Goal: Check status: Check status

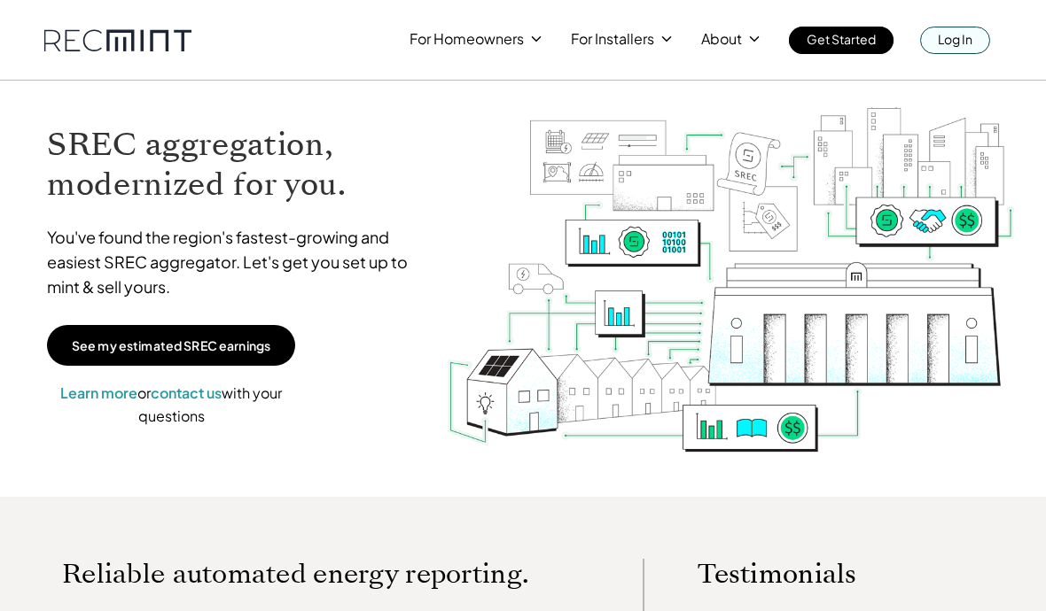
click at [953, 39] on p "Log In" at bounding box center [954, 39] width 35 height 25
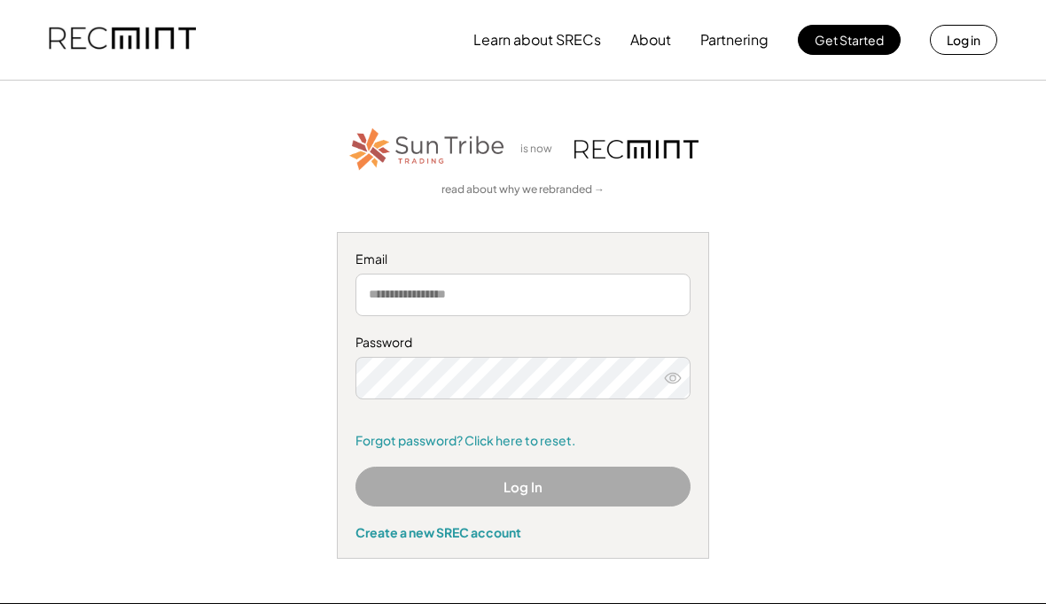
click at [372, 296] on input "email" at bounding box center [522, 295] width 335 height 43
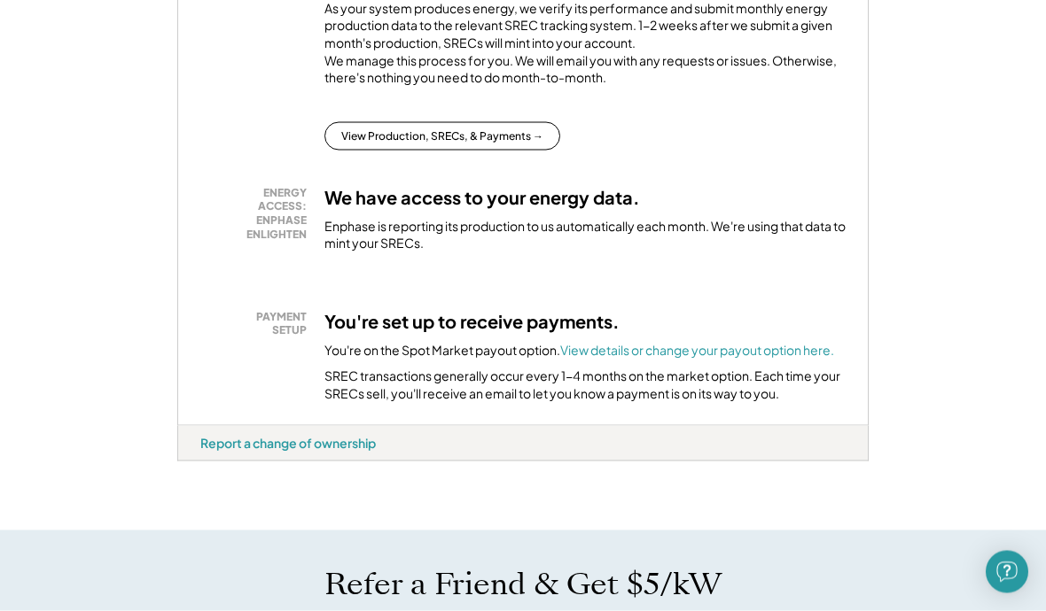
scroll to position [396, 0]
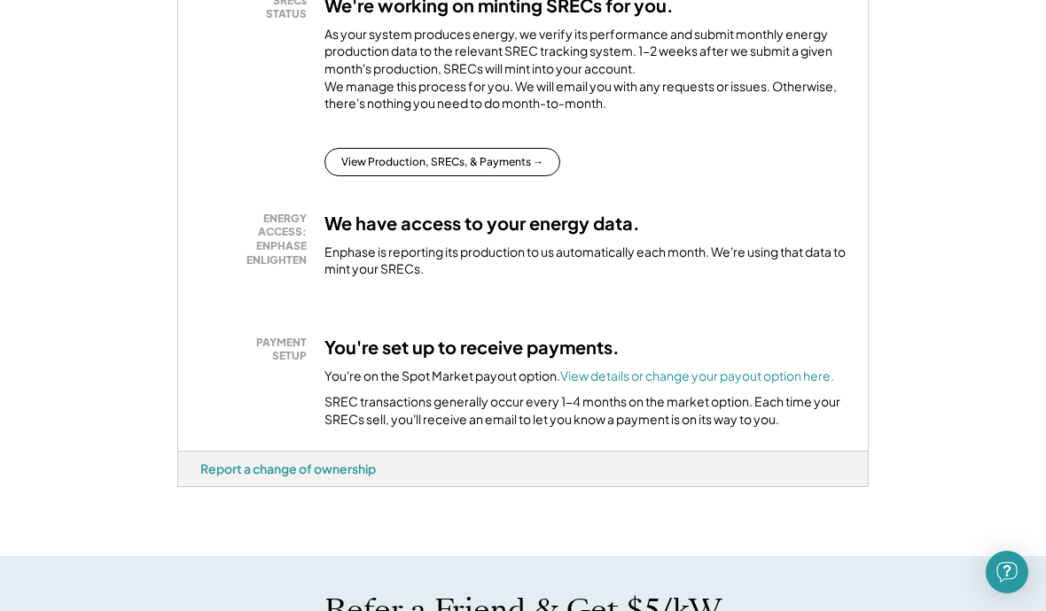
click at [467, 165] on button "View Production, SRECs, & Payments →" at bounding box center [442, 162] width 236 height 28
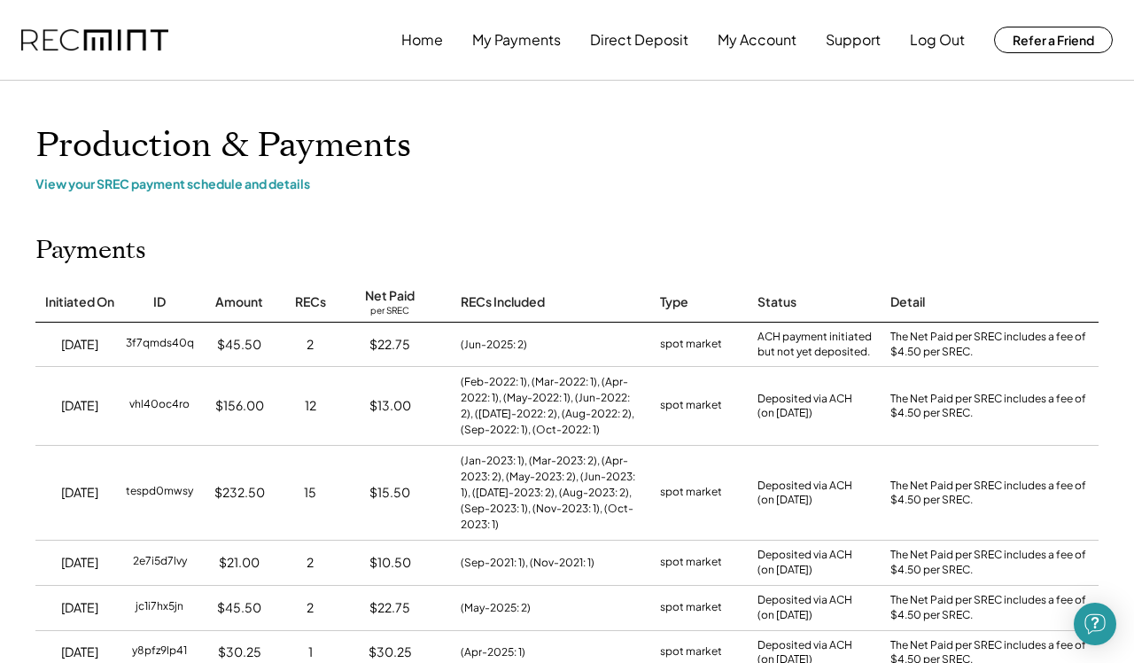
click at [211, 181] on div "View your SREC payment schedule and details" at bounding box center [566, 183] width 1063 height 16
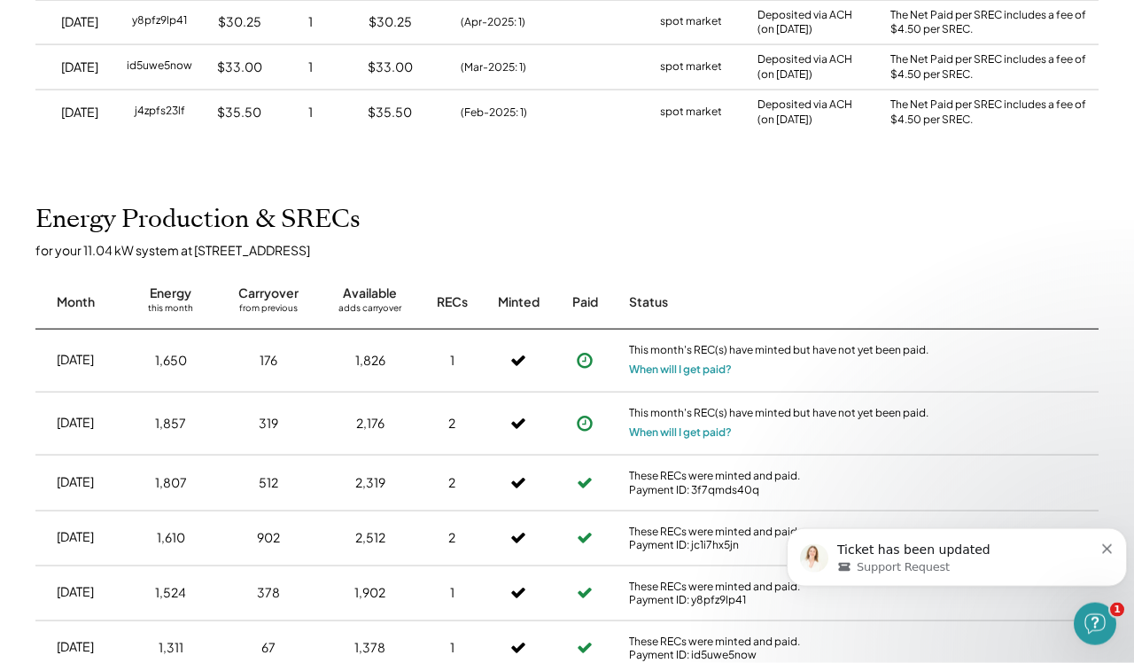
scroll to position [634, 0]
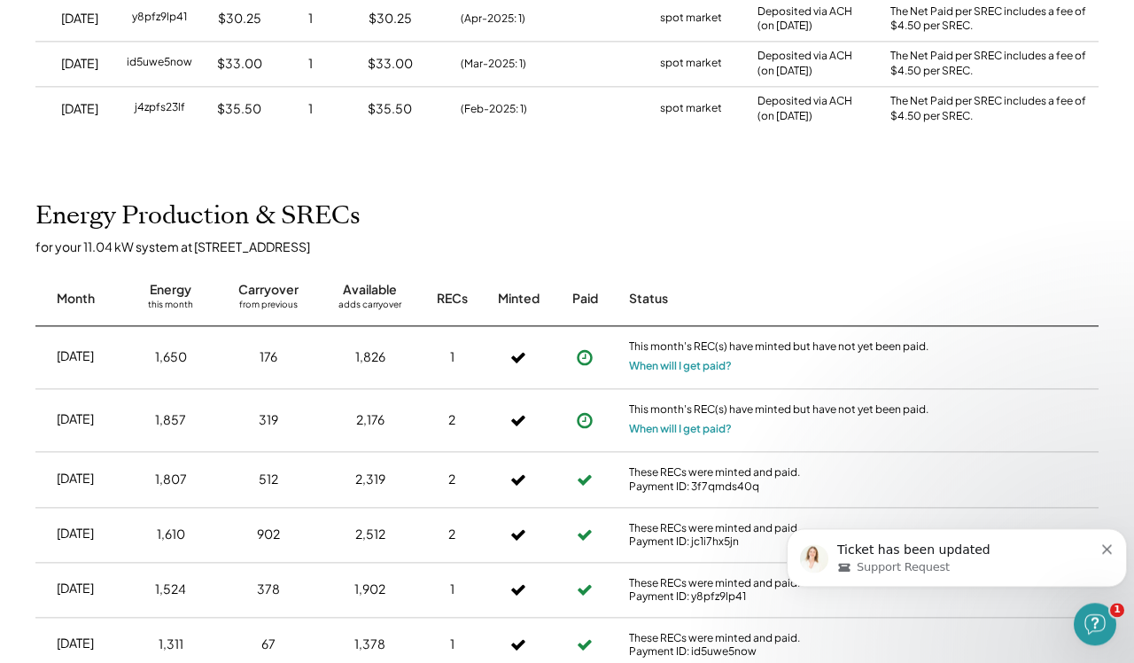
click at [1045, 554] on div "Ticket has been updated Support Request" at bounding box center [957, 557] width 340 height 58
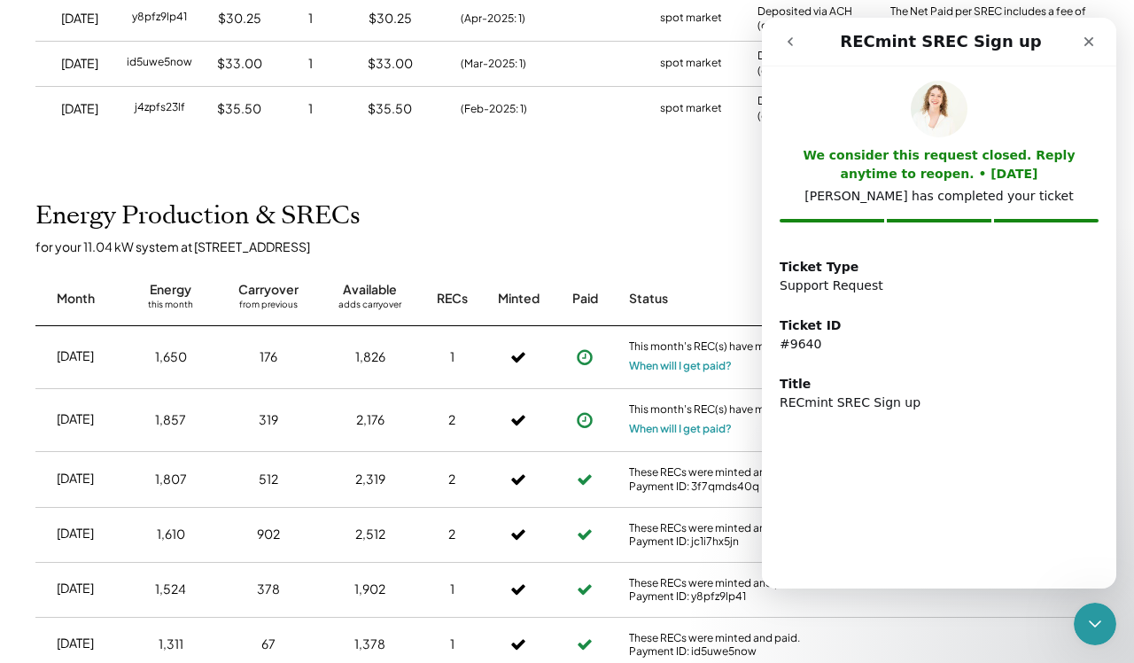
scroll to position [0, 0]
click at [1045, 37] on div "Close" at bounding box center [1089, 42] width 32 height 32
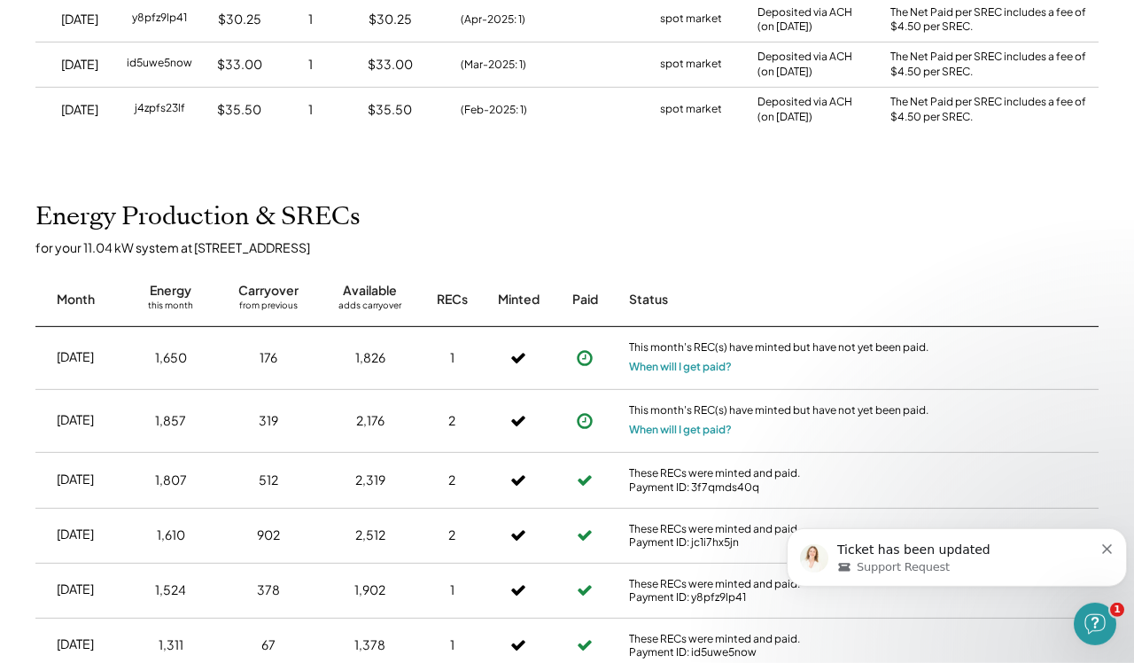
click at [1045, 548] on div "Ticket has been updated Support Request" at bounding box center [957, 556] width 314 height 35
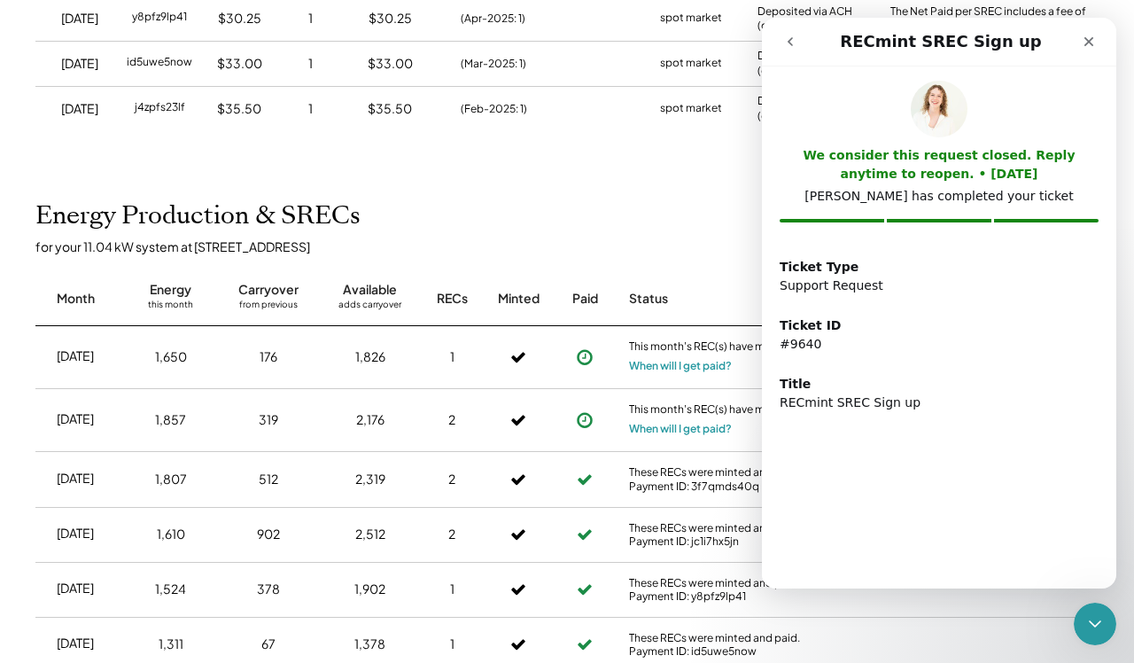
click at [1045, 41] on div "Close" at bounding box center [1089, 42] width 32 height 32
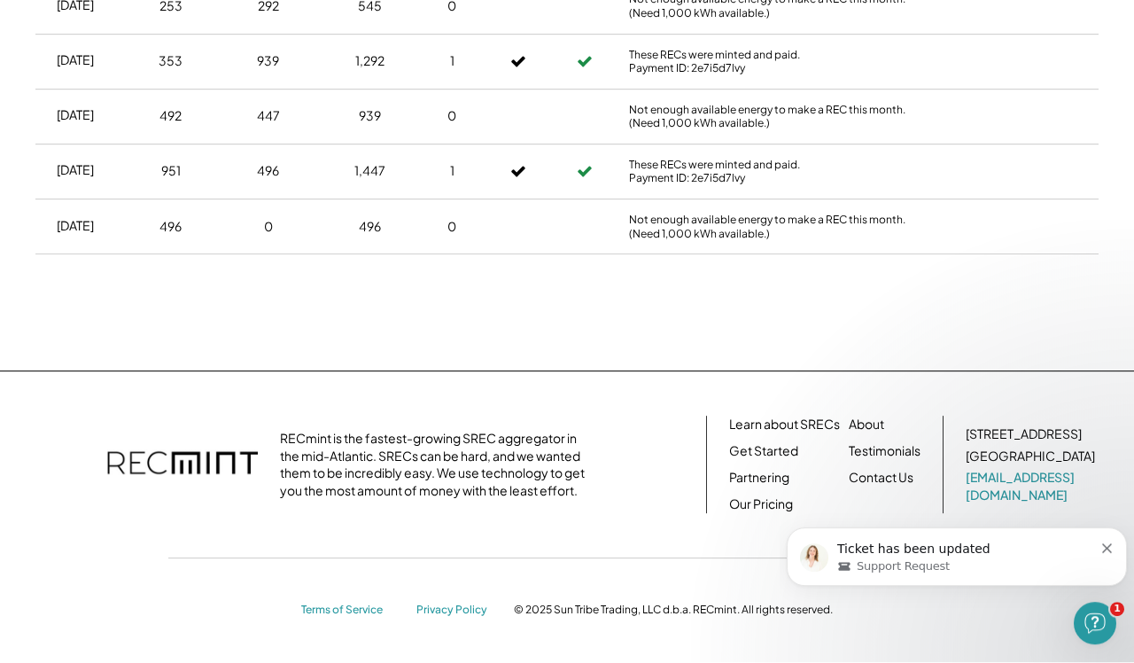
scroll to position [3613, 0]
click at [1045, 548] on button "Dismiss notification" at bounding box center [1108, 547] width 12 height 14
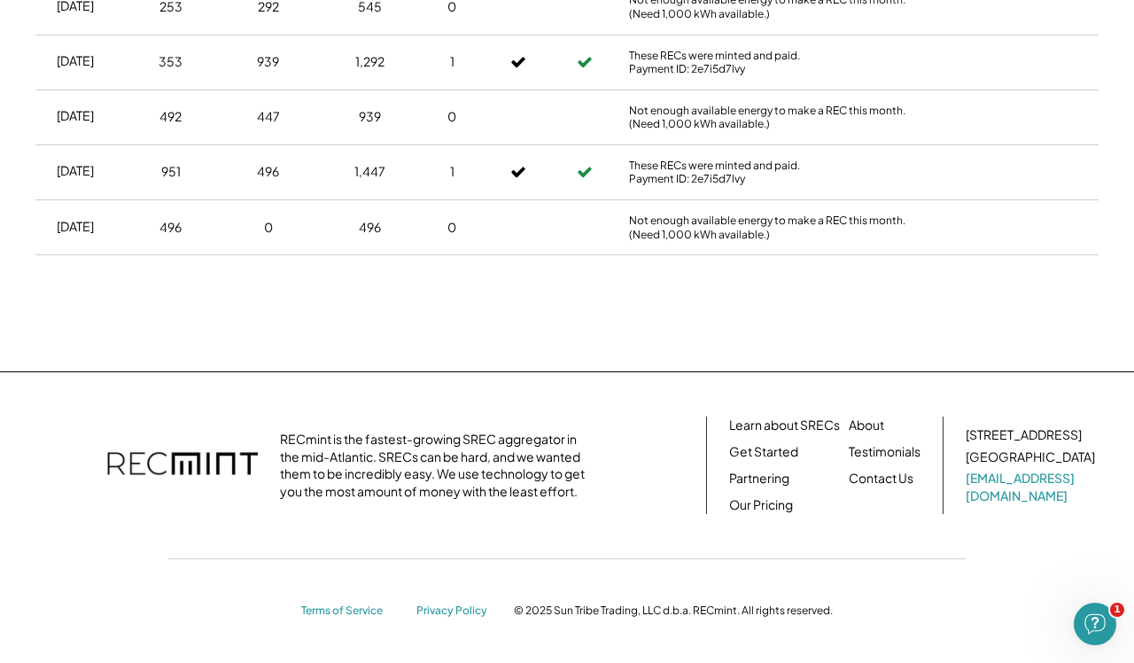
click at [1045, 610] on div "Open Intercom Messenger" at bounding box center [1095, 624] width 58 height 58
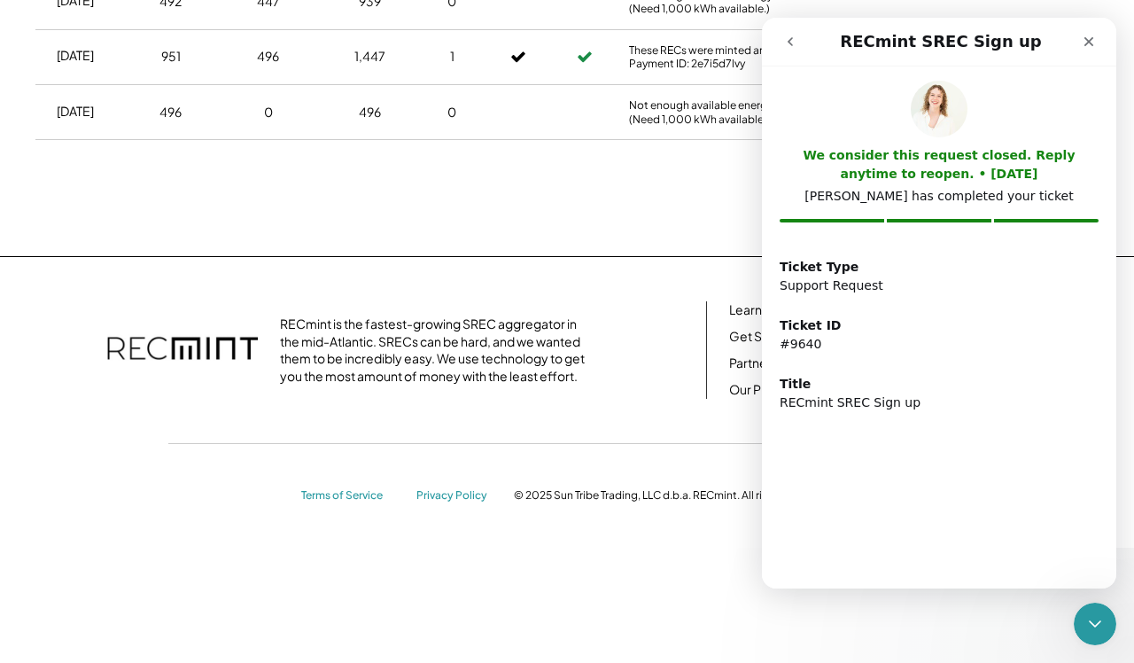
scroll to position [0, 0]
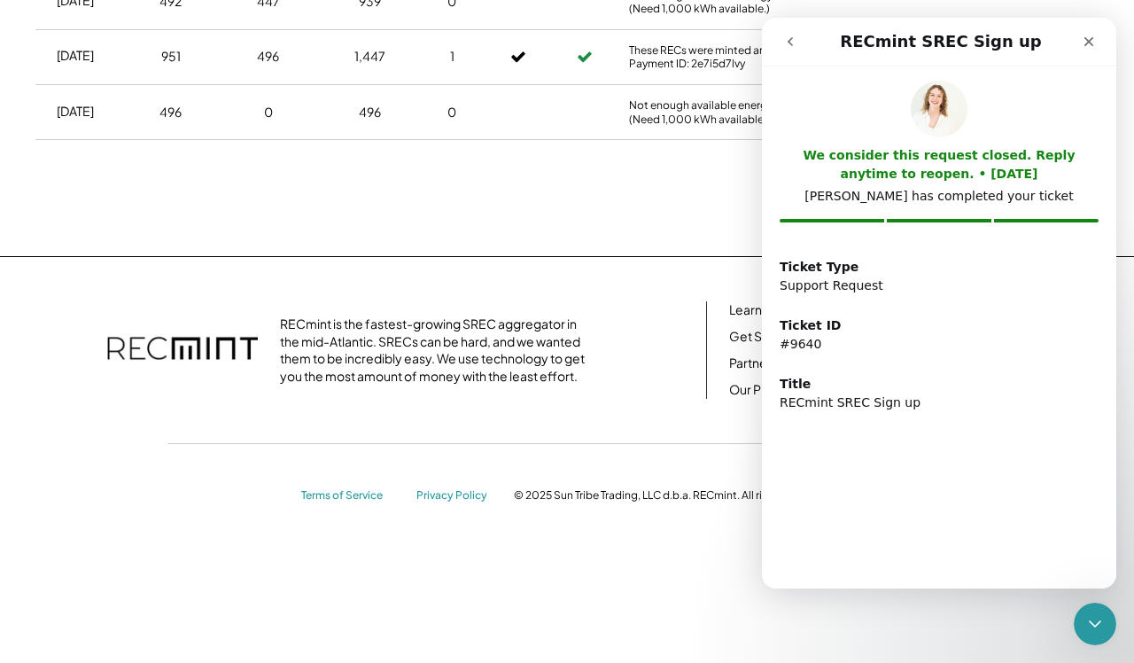
click at [636, 84] on div "These RECs were minted and paid. Payment ID: 2e7i5d7lvy" at bounding box center [780, 57] width 310 height 54
click at [1045, 48] on div "Close" at bounding box center [1089, 42] width 32 height 32
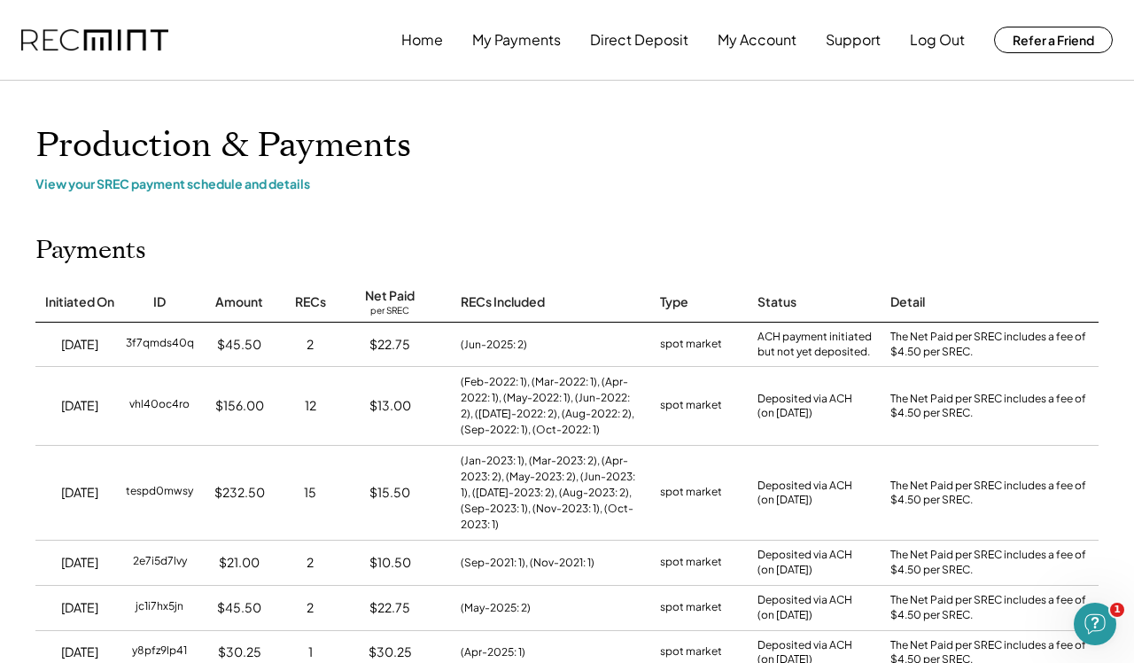
click at [925, 36] on button "Log Out" at bounding box center [937, 39] width 55 height 35
